Goal: Task Accomplishment & Management: Use online tool/utility

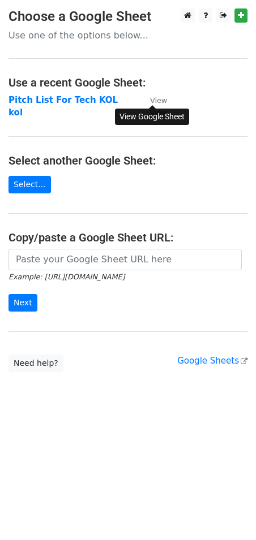
click at [160, 96] on small "View" at bounding box center [158, 100] width 17 height 8
click at [68, 96] on strong "Pitch List For Tech KOL" at bounding box center [62, 100] width 109 height 10
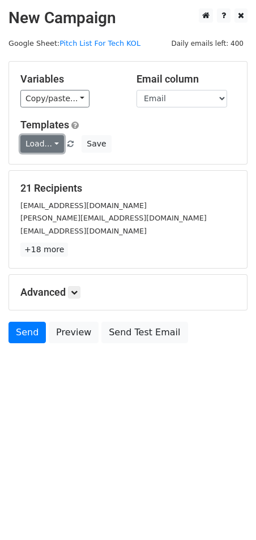
click at [58, 144] on link "Load..." at bounding box center [42, 144] width 44 height 18
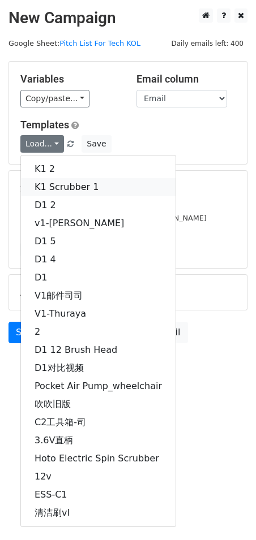
click at [53, 187] on link "K1 Scrubber 1" at bounding box center [98, 187] width 154 height 18
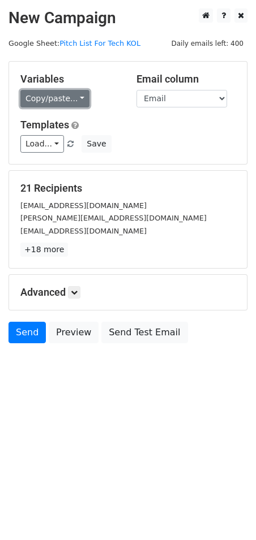
click at [79, 96] on link "Copy/paste..." at bounding box center [54, 99] width 69 height 18
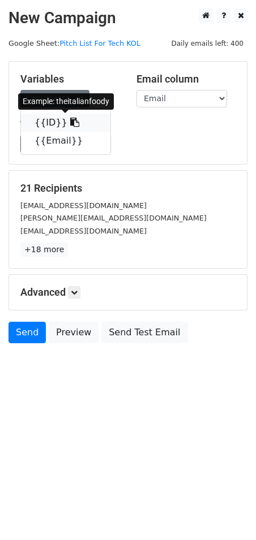
click at [70, 122] on icon at bounding box center [74, 122] width 9 height 9
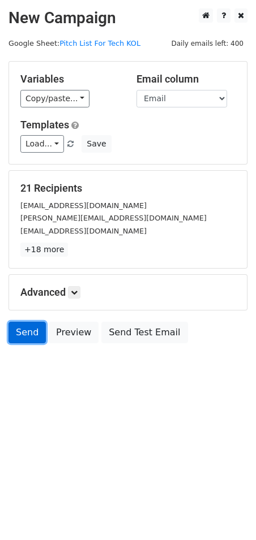
click at [36, 331] on link "Send" at bounding box center [26, 332] width 37 height 21
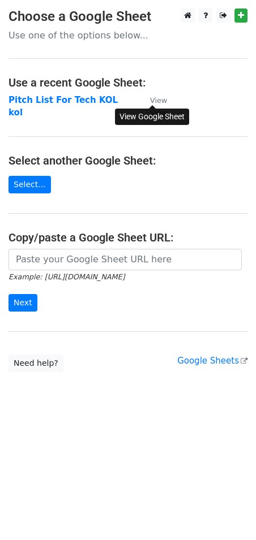
click at [158, 101] on small "View" at bounding box center [158, 100] width 17 height 8
click at [53, 98] on strong "Pitch List For Tech KOL" at bounding box center [62, 100] width 109 height 10
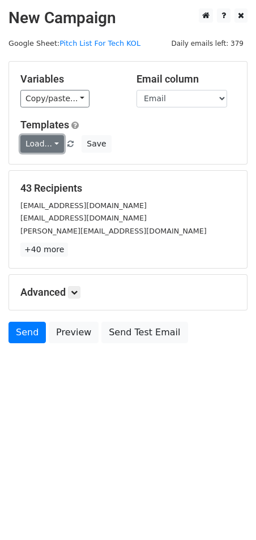
click at [55, 145] on link "Load..." at bounding box center [42, 144] width 44 height 18
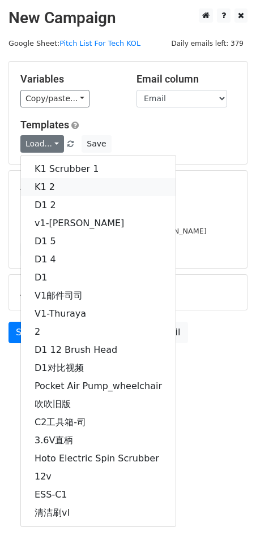
click at [53, 187] on link "K1 2" at bounding box center [98, 187] width 154 height 18
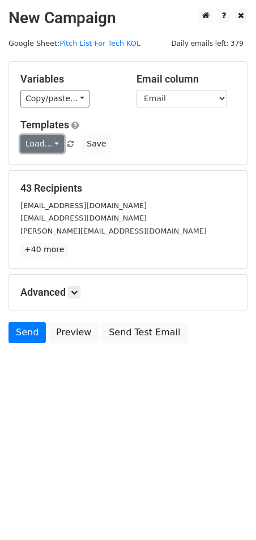
click at [53, 142] on link "Load..." at bounding box center [42, 144] width 44 height 18
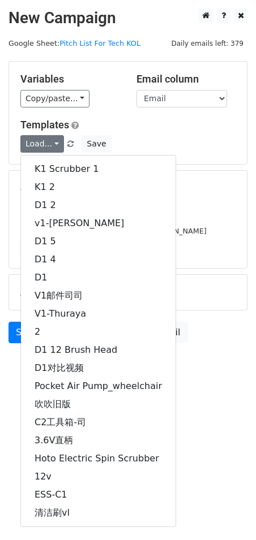
click at [115, 100] on div "Copy/paste... {{ID}} {{Email}}" at bounding box center [69, 99] width 99 height 18
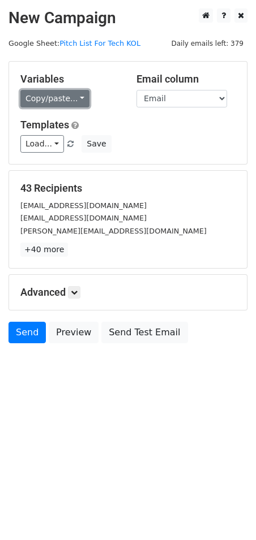
click at [76, 97] on link "Copy/paste..." at bounding box center [54, 99] width 69 height 18
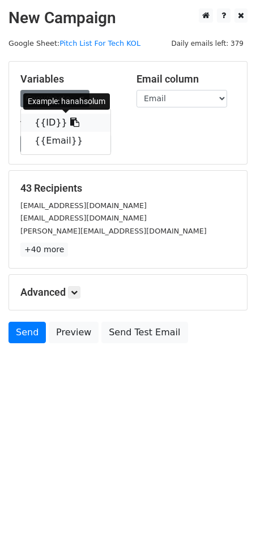
drag, startPoint x: 63, startPoint y: 125, endPoint x: 2, endPoint y: 167, distance: 74.0
click at [70, 124] on icon at bounding box center [74, 122] width 9 height 9
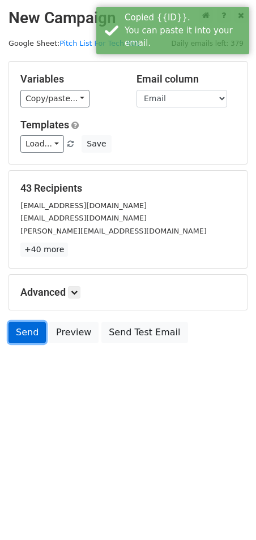
click at [29, 330] on link "Send" at bounding box center [26, 332] width 37 height 21
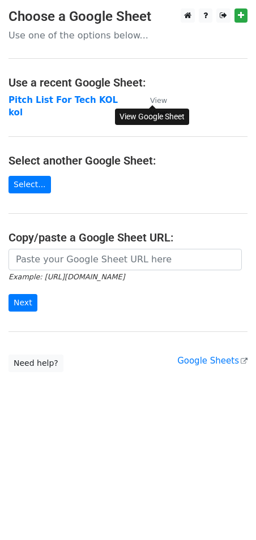
click at [158, 101] on small "View" at bounding box center [158, 100] width 17 height 8
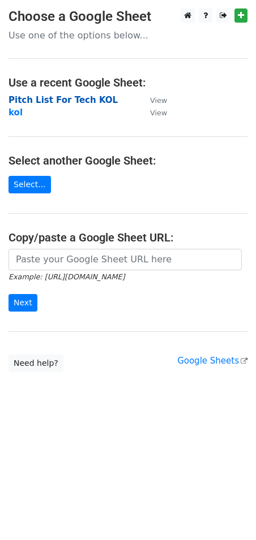
click at [72, 96] on strong "Pitch List For Tech KOL" at bounding box center [62, 100] width 109 height 10
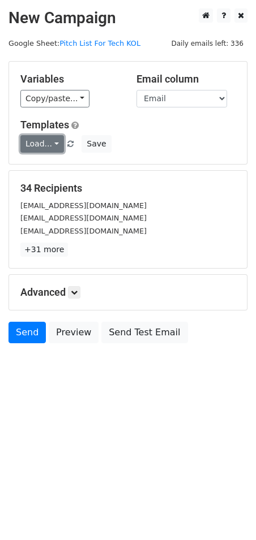
click at [55, 145] on link "Load..." at bounding box center [42, 144] width 44 height 18
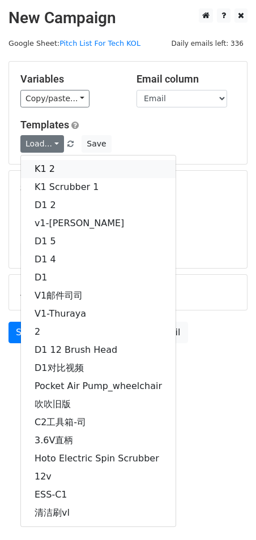
click at [67, 167] on link "K1 2" at bounding box center [98, 169] width 154 height 18
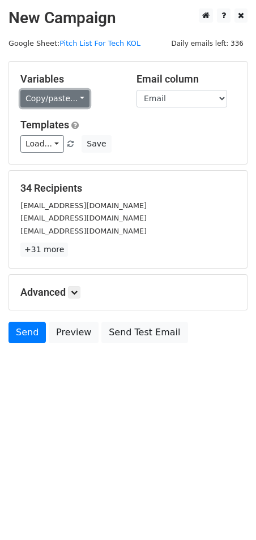
click at [77, 99] on link "Copy/paste..." at bounding box center [54, 99] width 69 height 18
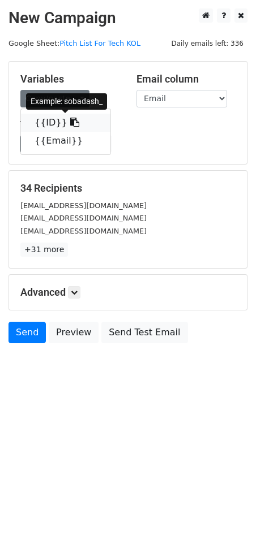
drag, startPoint x: 63, startPoint y: 122, endPoint x: 13, endPoint y: 167, distance: 67.7
click at [70, 122] on icon at bounding box center [74, 122] width 9 height 9
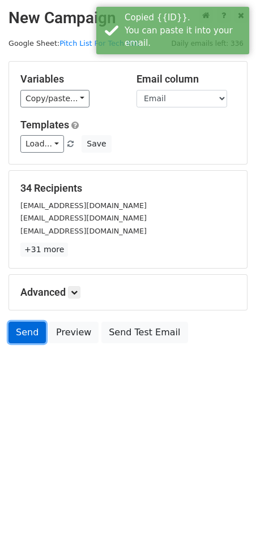
click at [27, 337] on link "Send" at bounding box center [26, 332] width 37 height 21
